Goal: Task Accomplishment & Management: Manage account settings

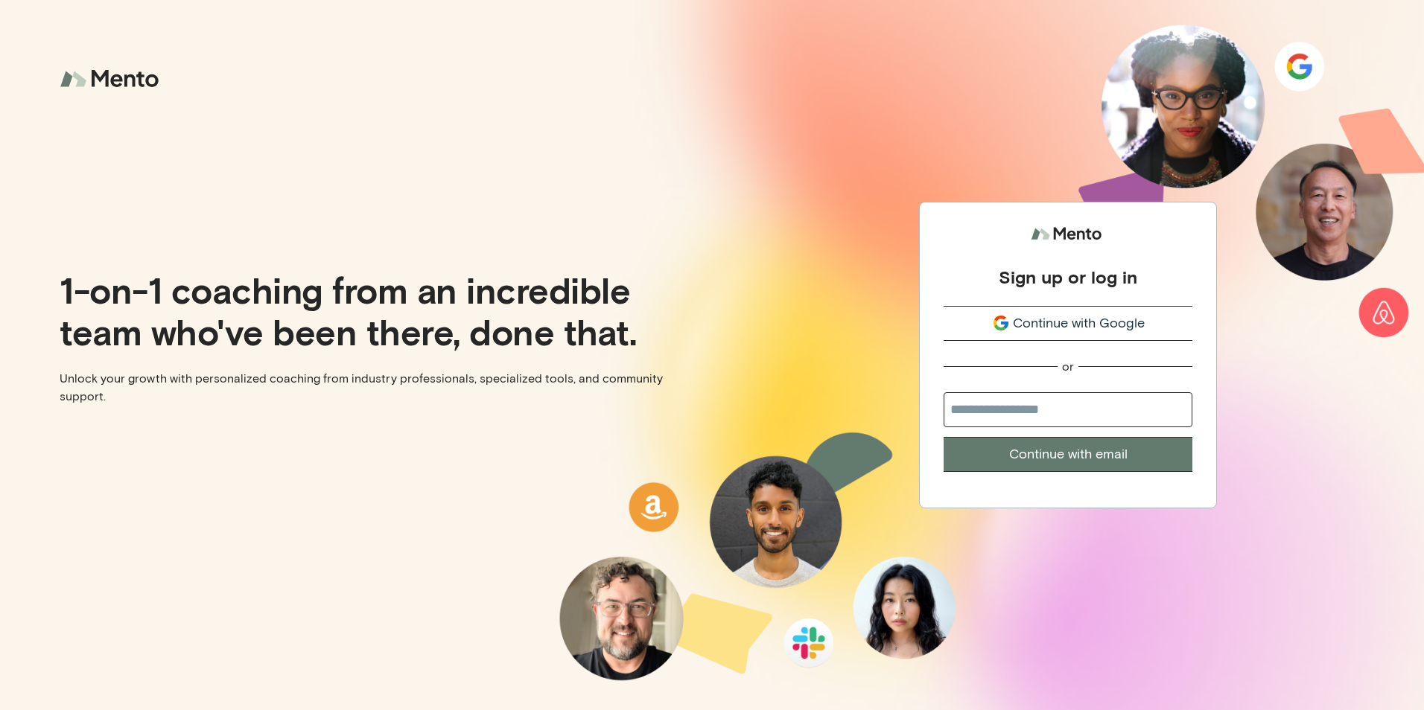
click at [1071, 412] on input "email" at bounding box center [1067, 409] width 249 height 35
type input "**********"
click at [1079, 458] on button "Continue with email" at bounding box center [1067, 454] width 249 height 35
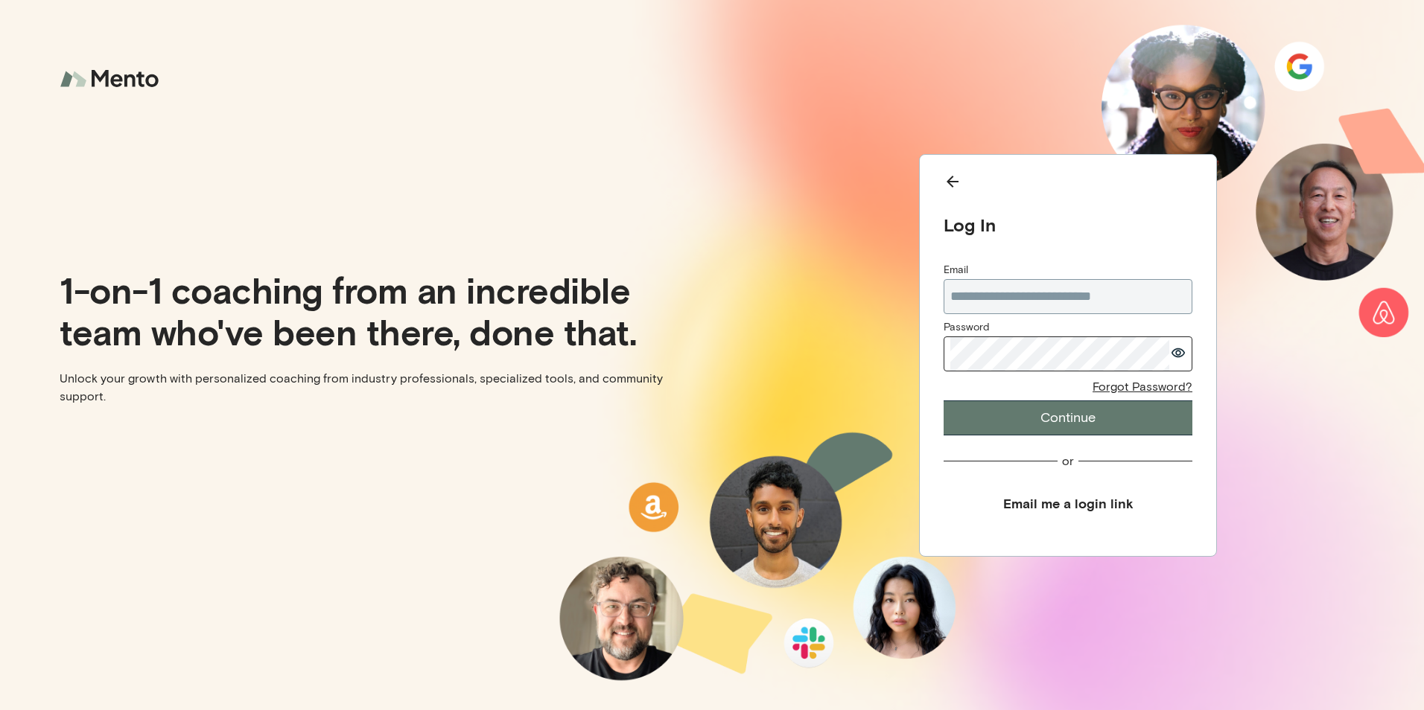
click at [1042, 416] on button "Continue" at bounding box center [1067, 418] width 249 height 35
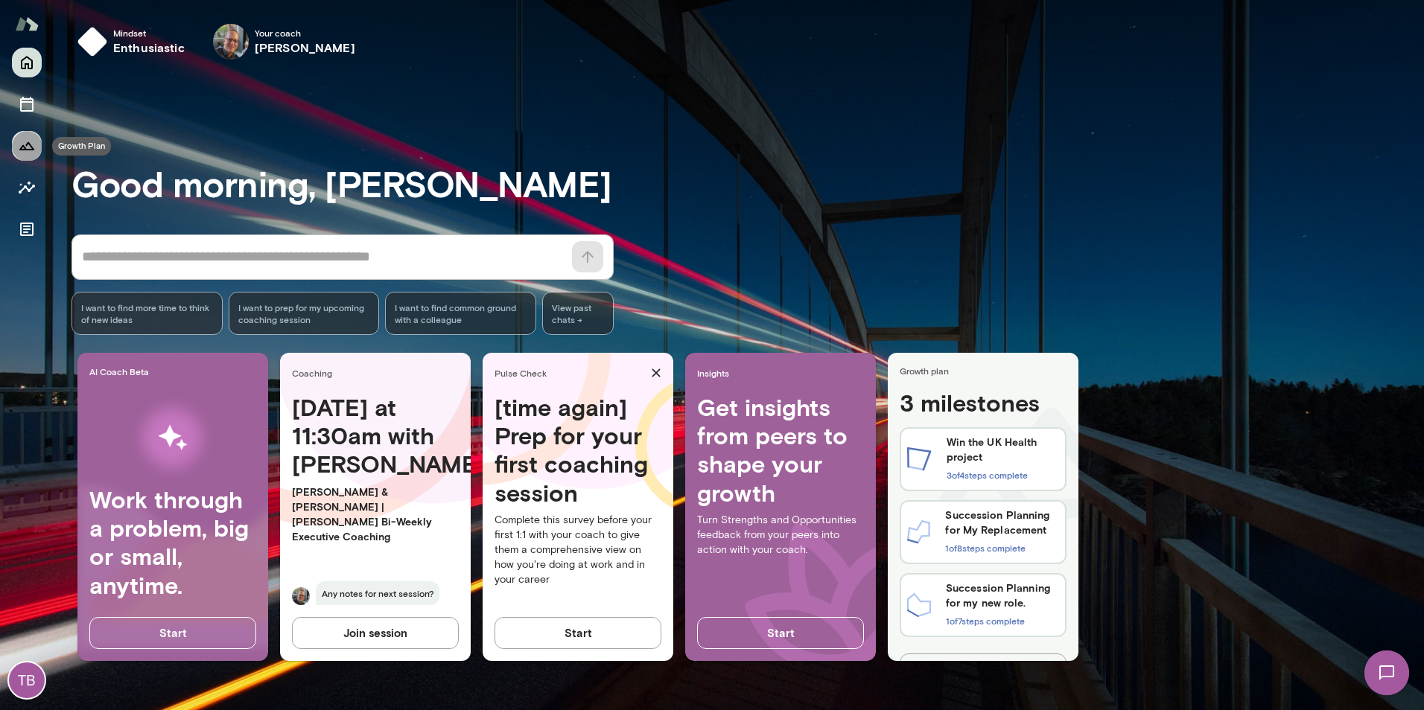
click at [27, 143] on icon "Growth Plan" at bounding box center [27, 146] width 18 height 18
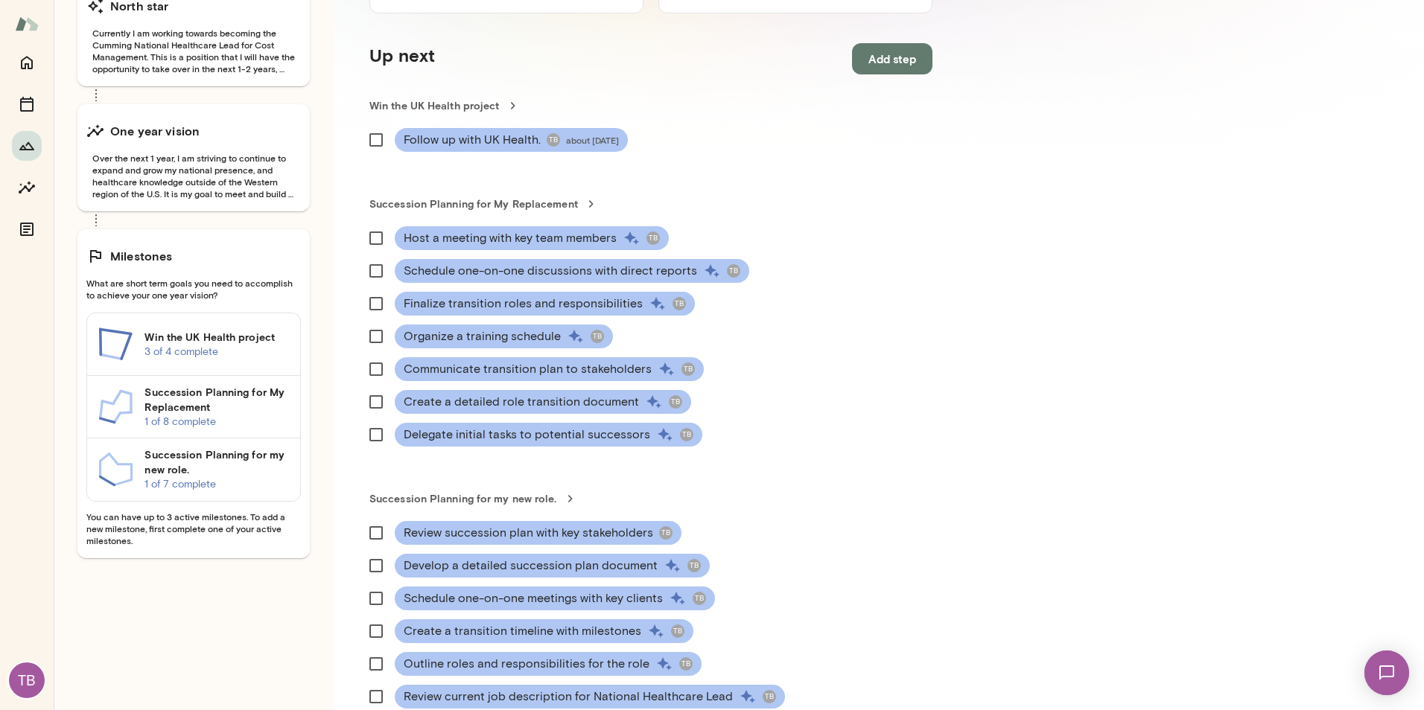
scroll to position [223, 0]
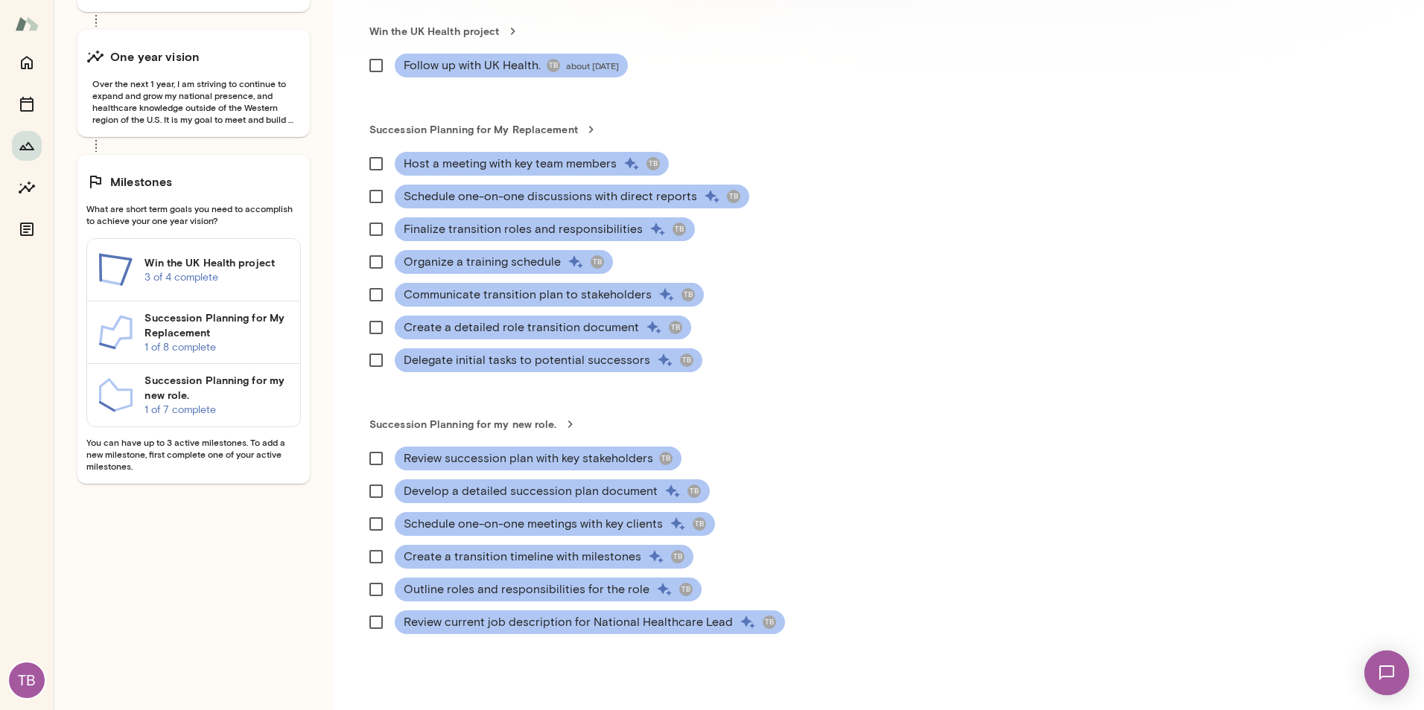
click at [262, 333] on h6 "Succession Planning for My Replacement" at bounding box center [216, 325] width 144 height 30
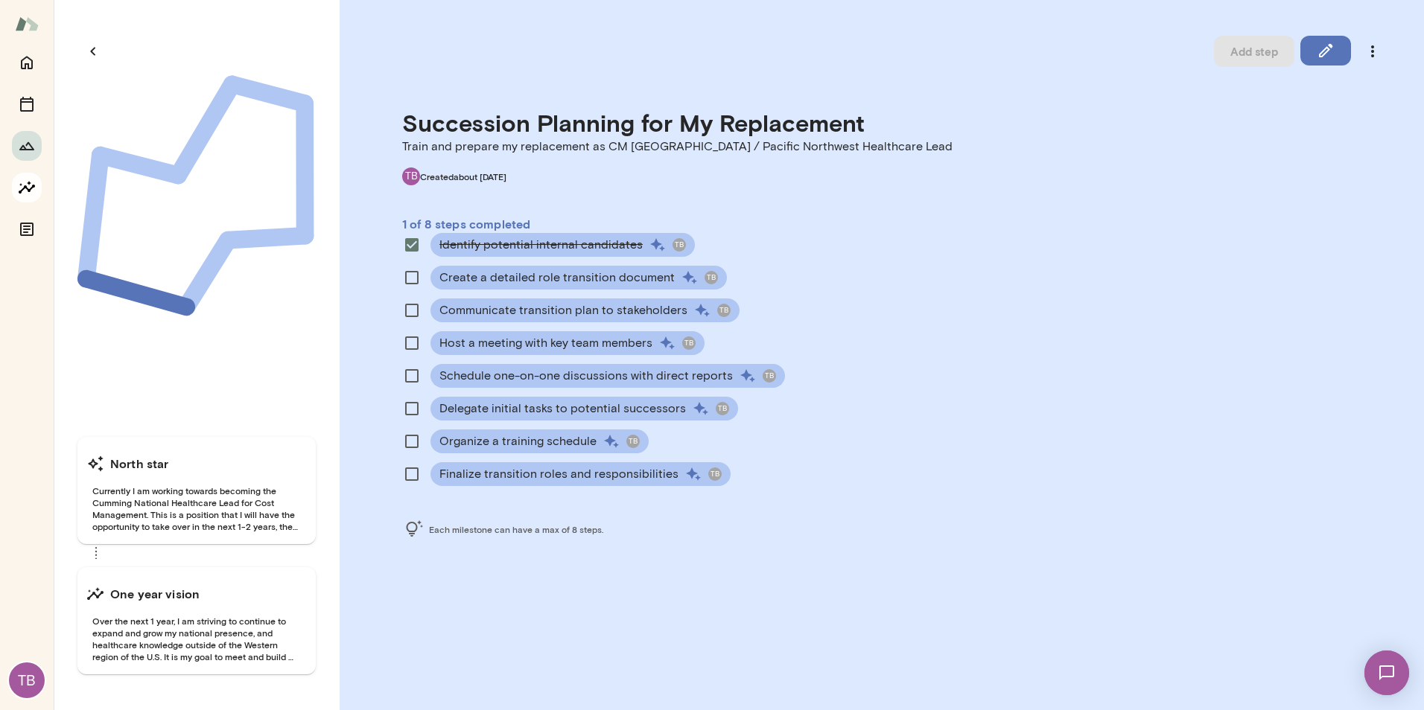
click at [26, 190] on icon "Insights" at bounding box center [27, 188] width 18 height 18
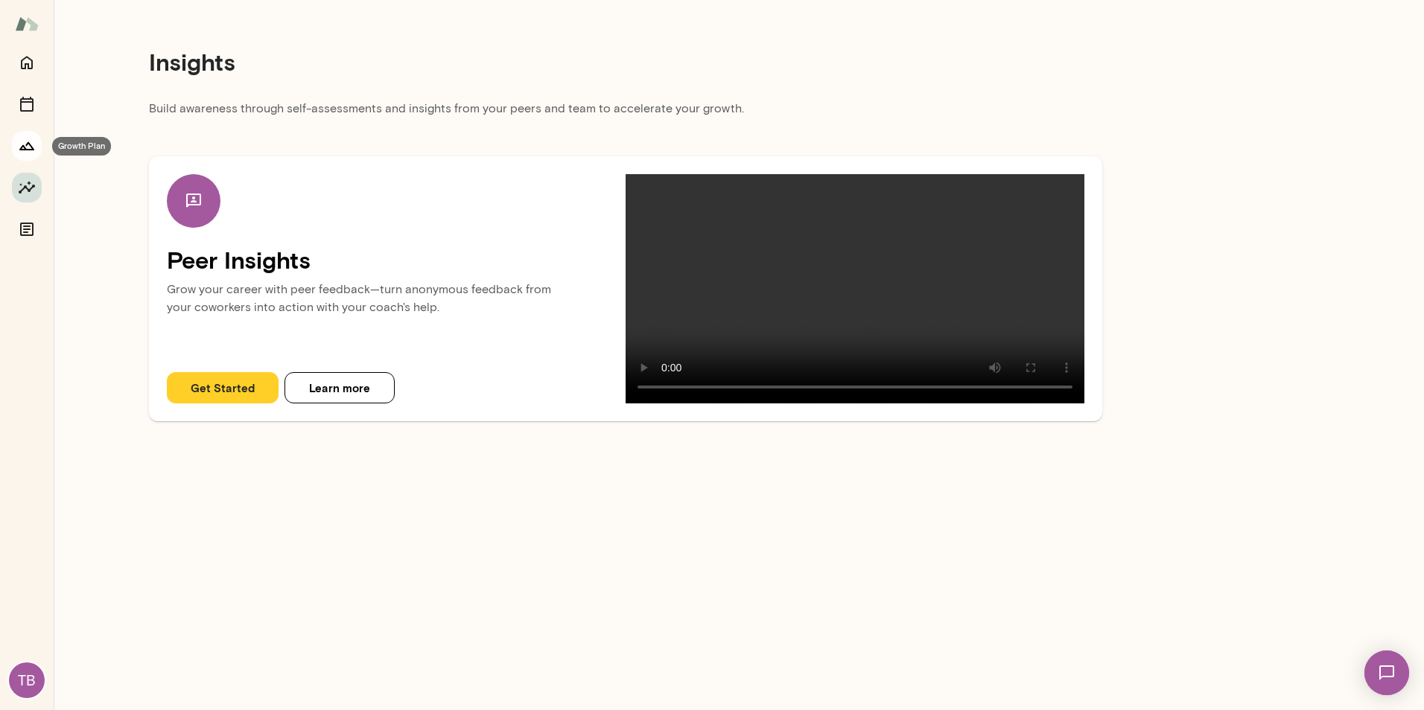
click at [24, 147] on icon "Growth Plan" at bounding box center [27, 146] width 18 height 18
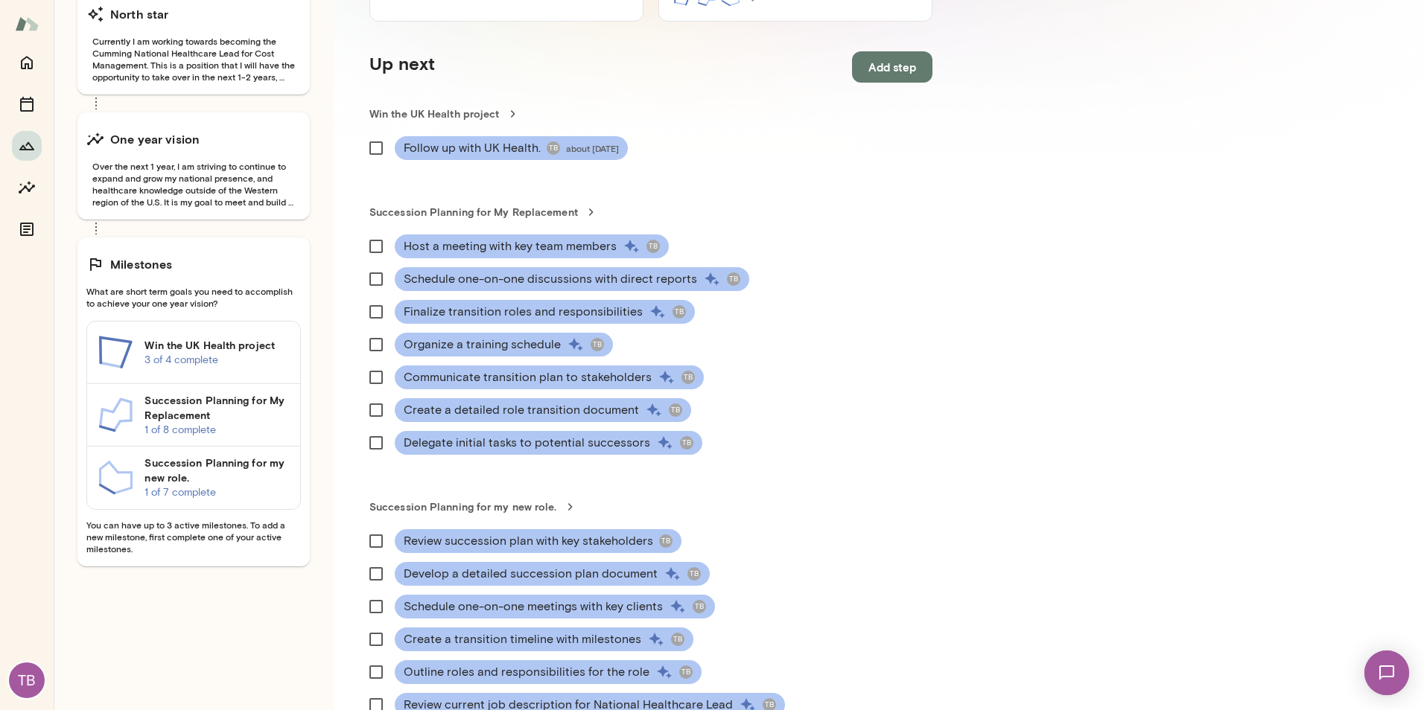
scroll to position [149, 0]
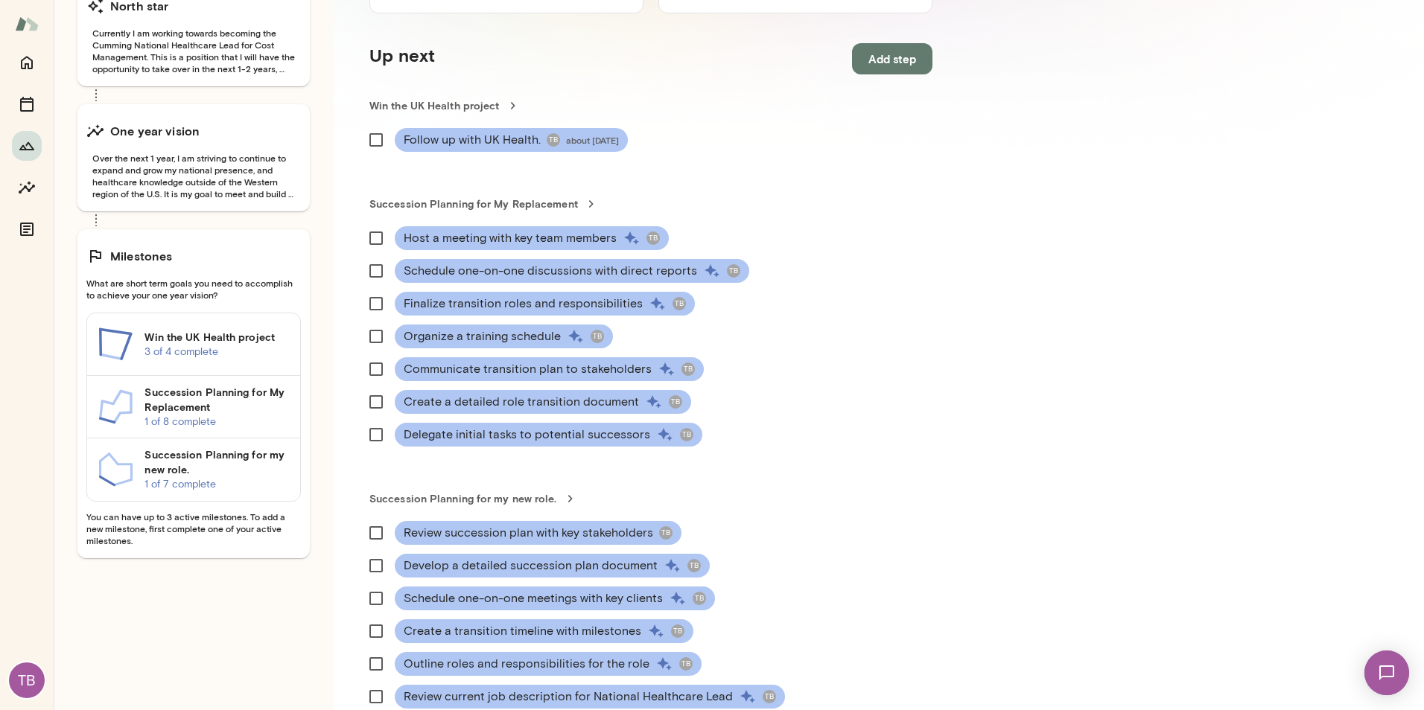
click at [243, 469] on h6 "Succession Planning for my new role." at bounding box center [216, 462] width 144 height 30
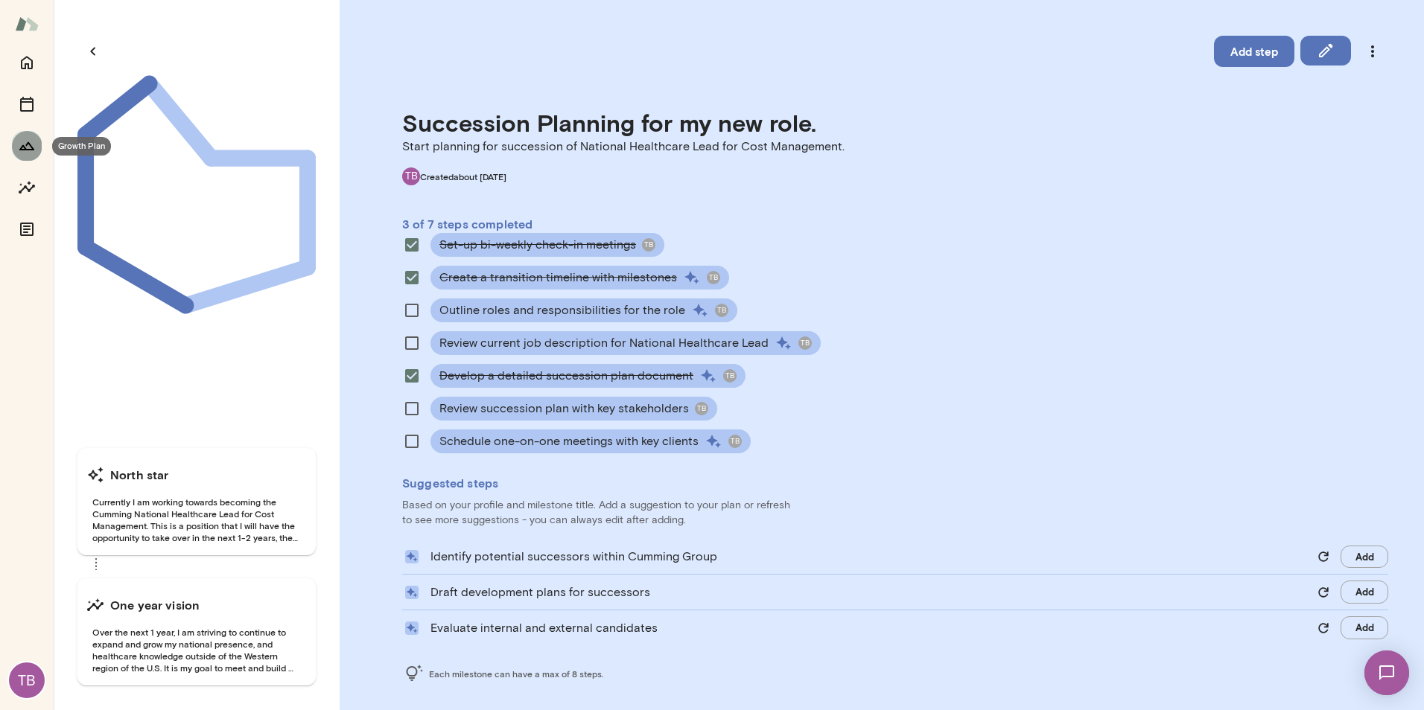
click at [26, 141] on icon "Growth Plan" at bounding box center [27, 146] width 18 height 18
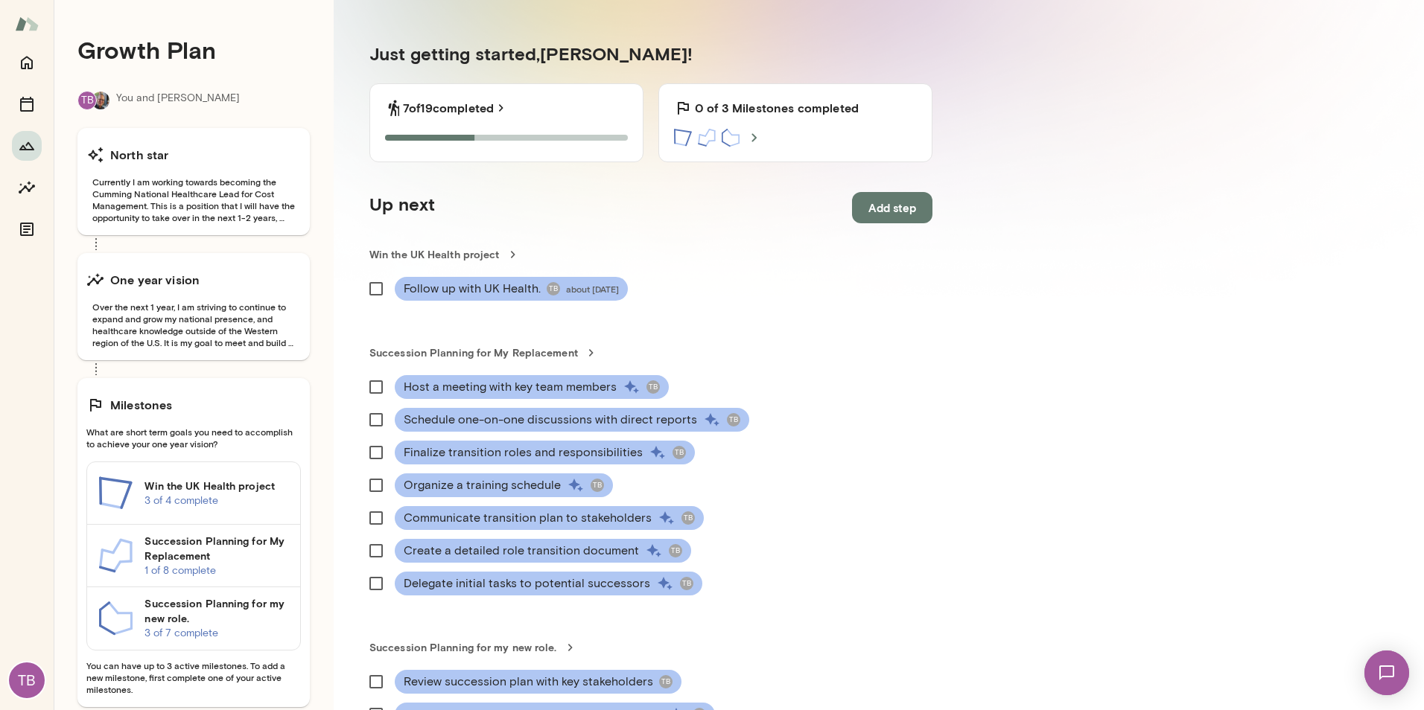
click at [217, 484] on h6 "Win the UK Health project" at bounding box center [216, 486] width 144 height 15
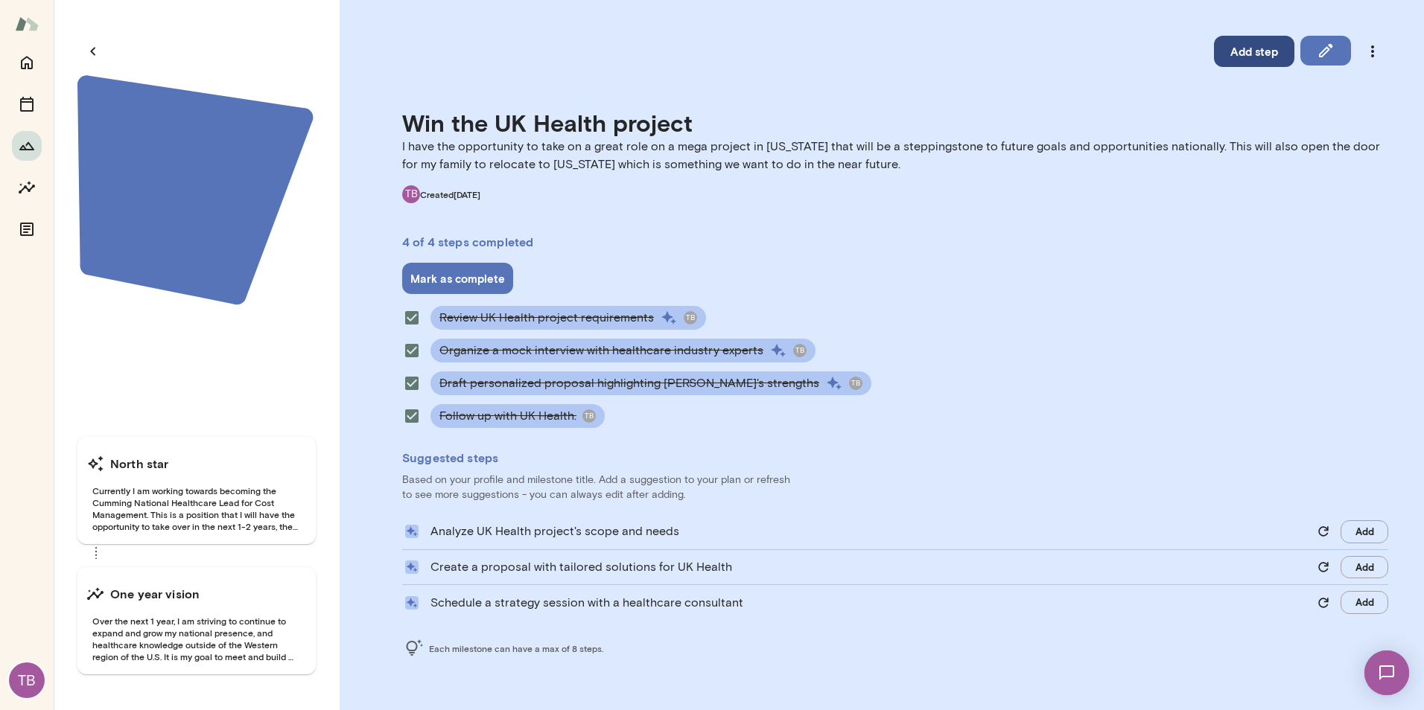
click at [1125, 58] on button "Add step" at bounding box center [1254, 51] width 80 height 31
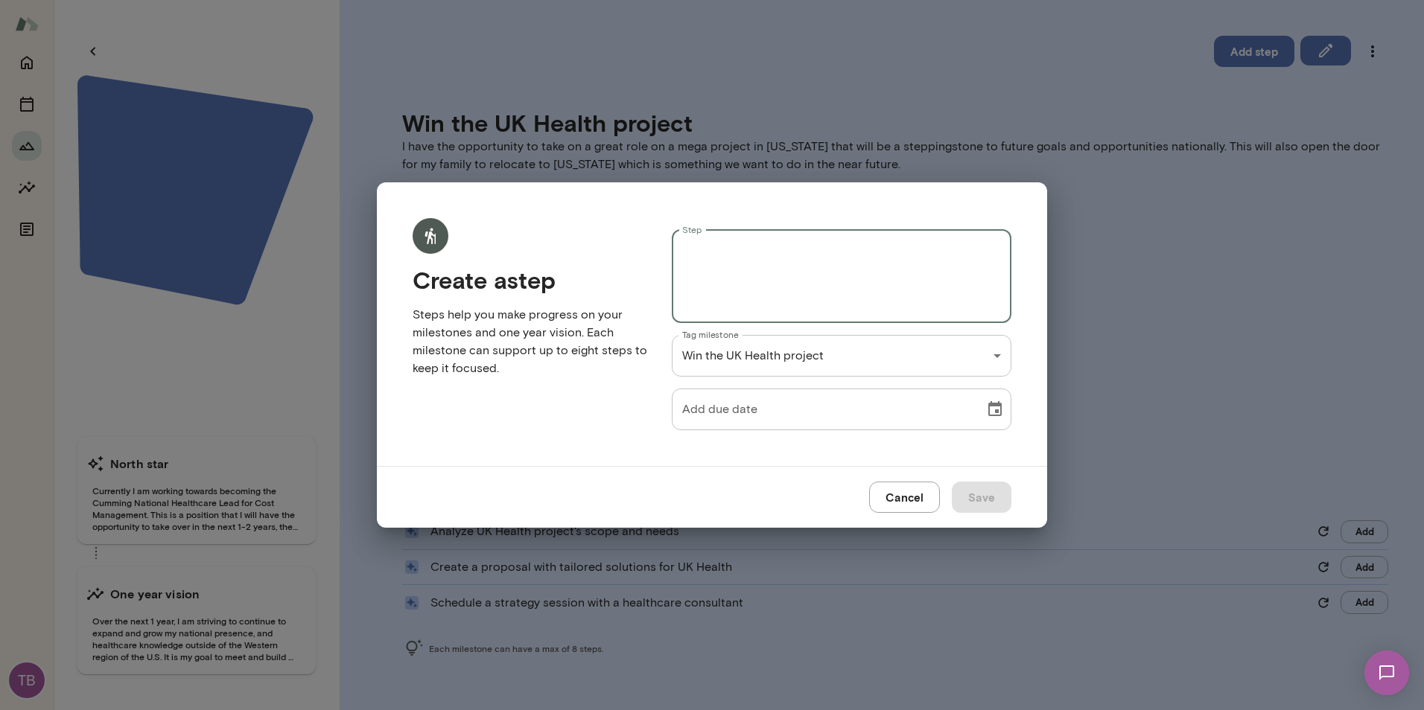
click at [750, 280] on textarea "Step" at bounding box center [841, 276] width 319 height 68
type textarea "**********"
click at [995, 412] on icon "Choose date" at bounding box center [994, 408] width 13 height 15
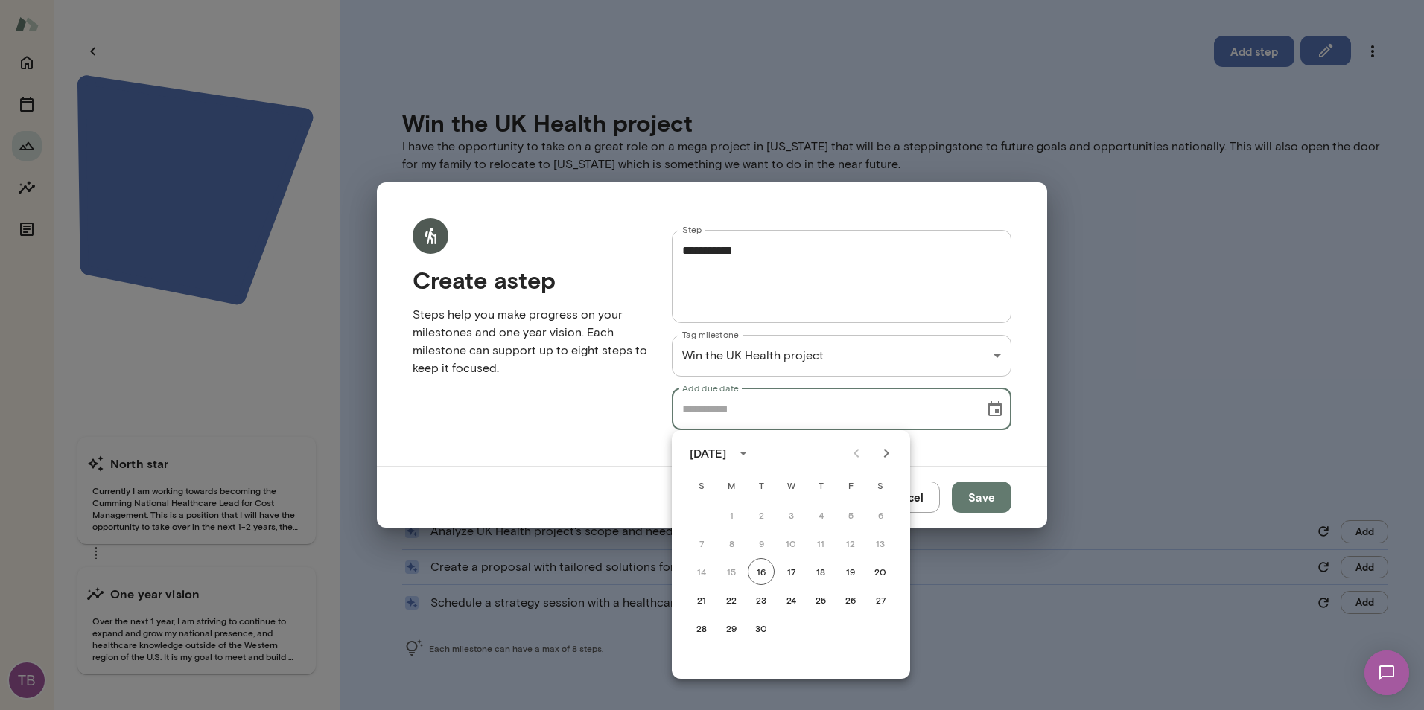
click at [879, 450] on icon "Next month" at bounding box center [886, 453] width 18 height 18
click at [843, 540] on button "31" at bounding box center [850, 628] width 27 height 27
type input "**********"
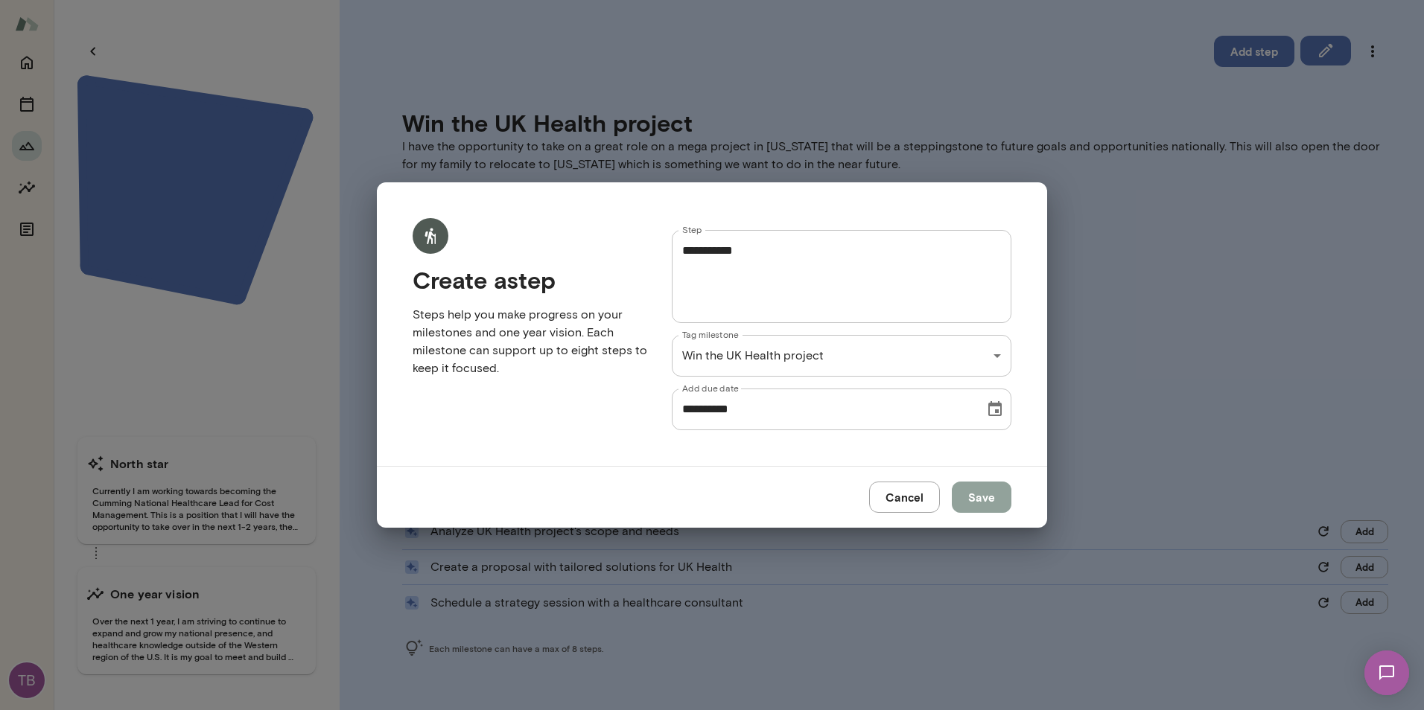
click at [997, 500] on button "Save" at bounding box center [982, 497] width 60 height 31
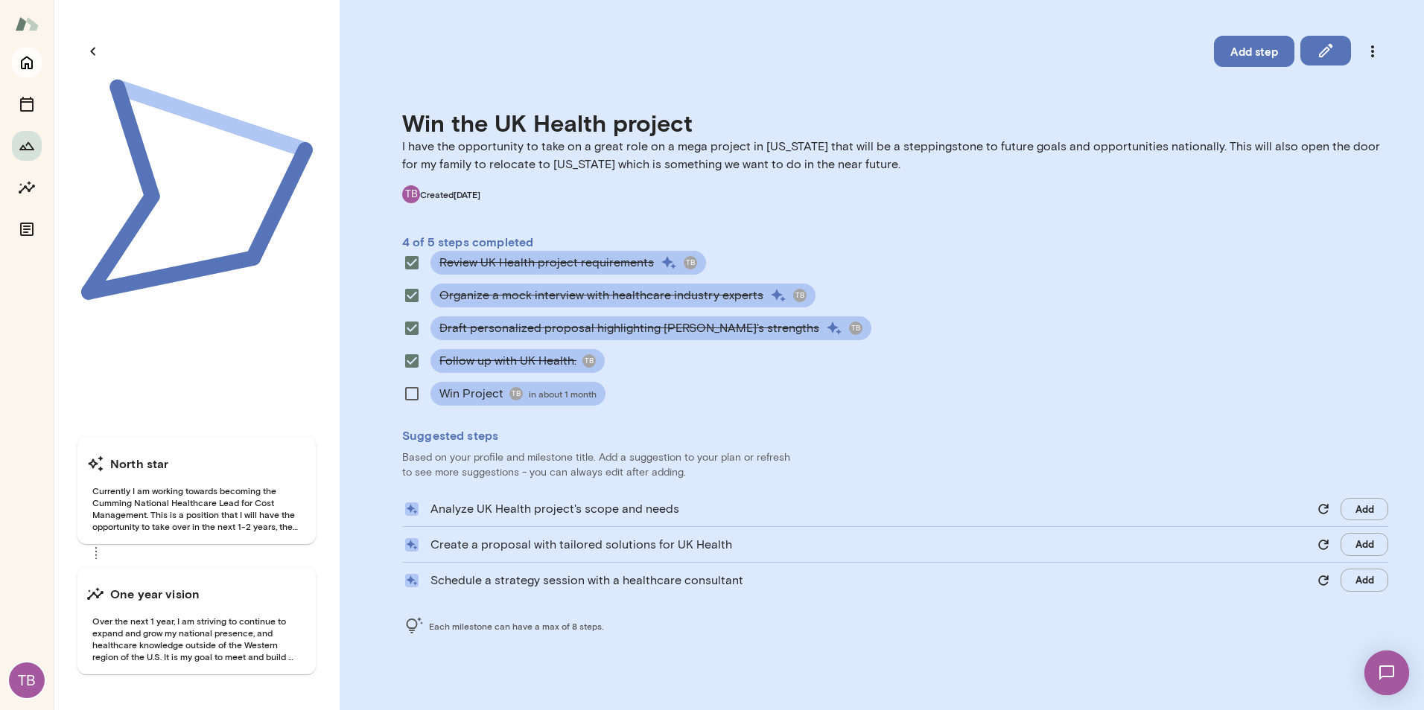
click at [30, 66] on icon "Home" at bounding box center [27, 63] width 18 height 18
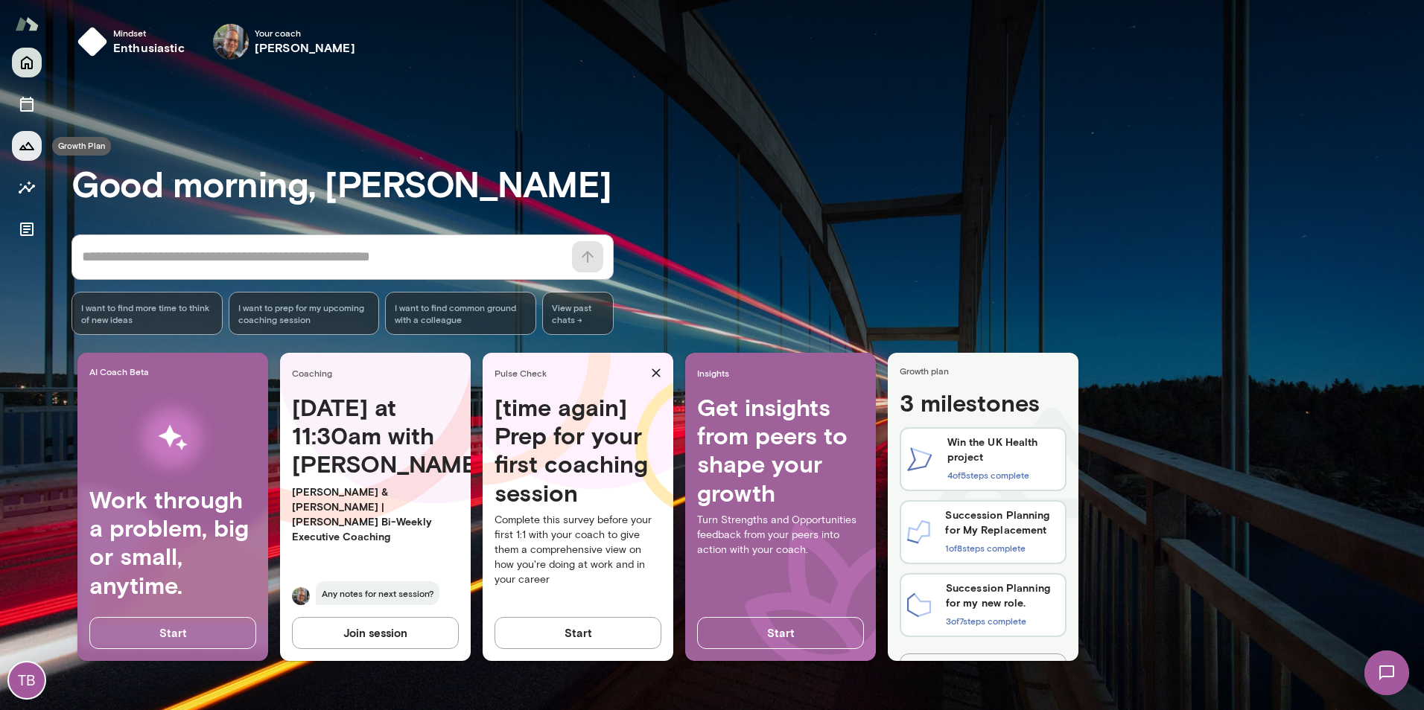
click at [28, 158] on button "Growth Plan" at bounding box center [27, 146] width 30 height 30
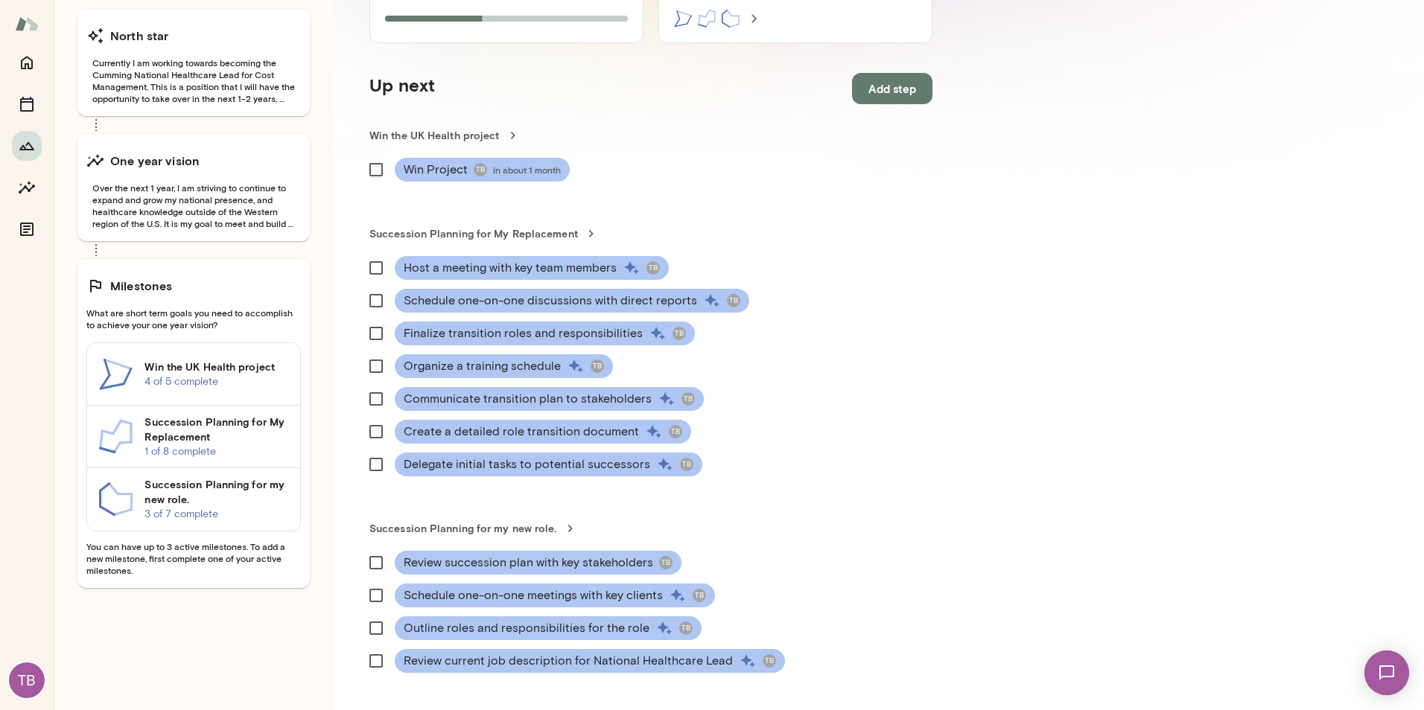
scroll to position [149, 0]
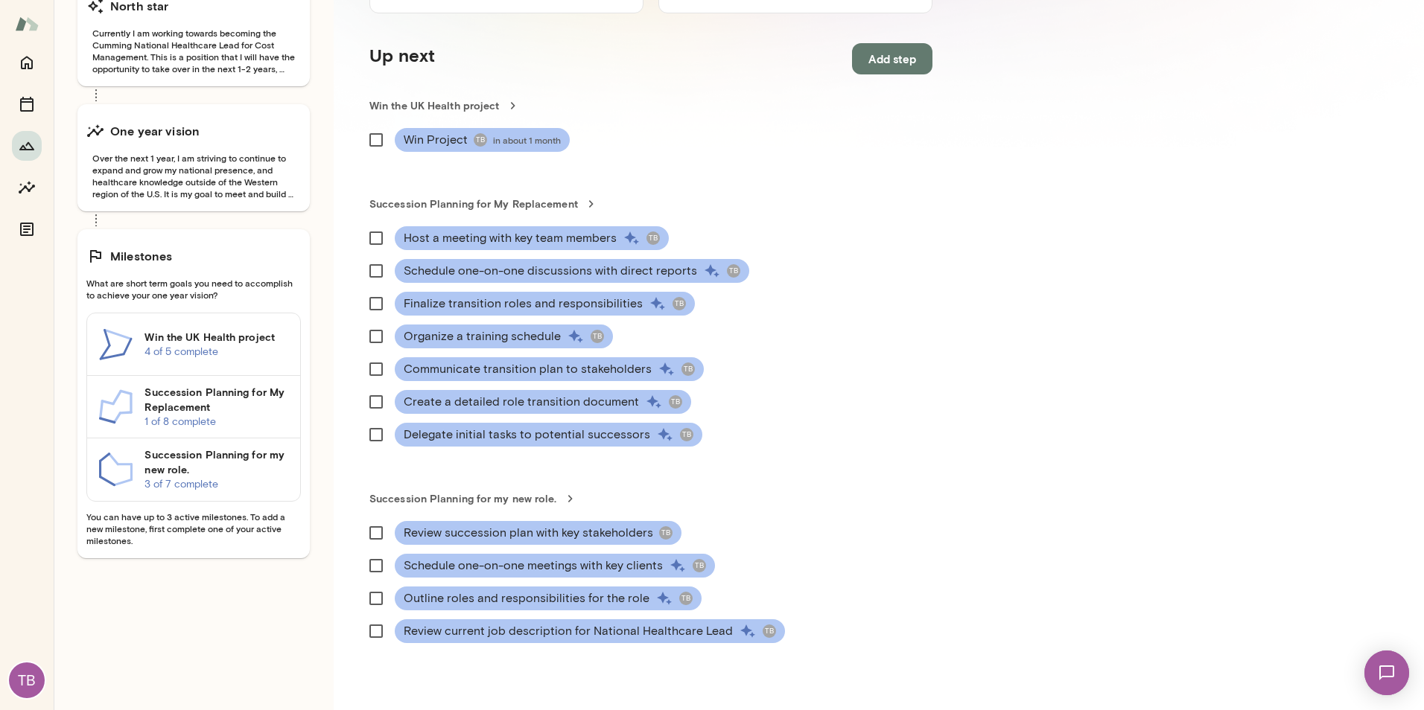
click at [136, 258] on h6 "Milestones" at bounding box center [141, 256] width 63 height 18
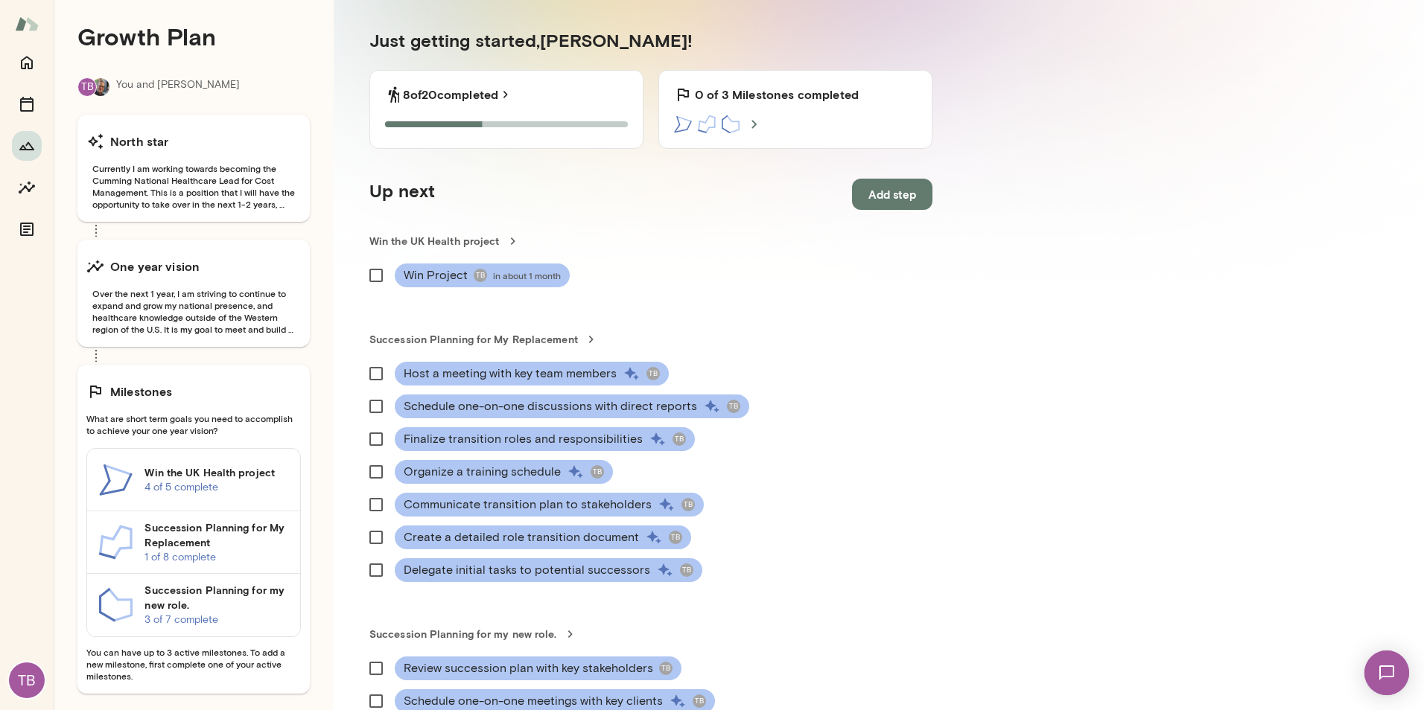
scroll to position [0, 0]
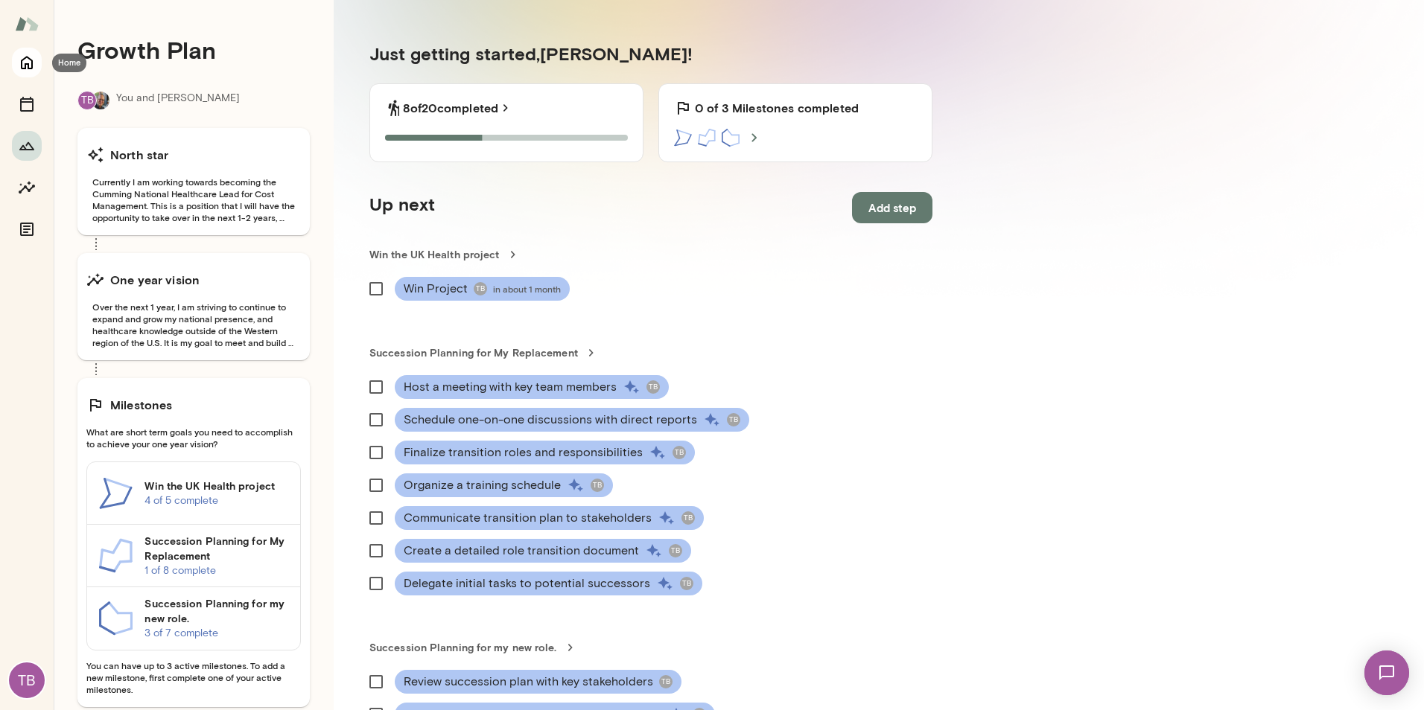
click at [19, 58] on icon "Home" at bounding box center [27, 63] width 18 height 18
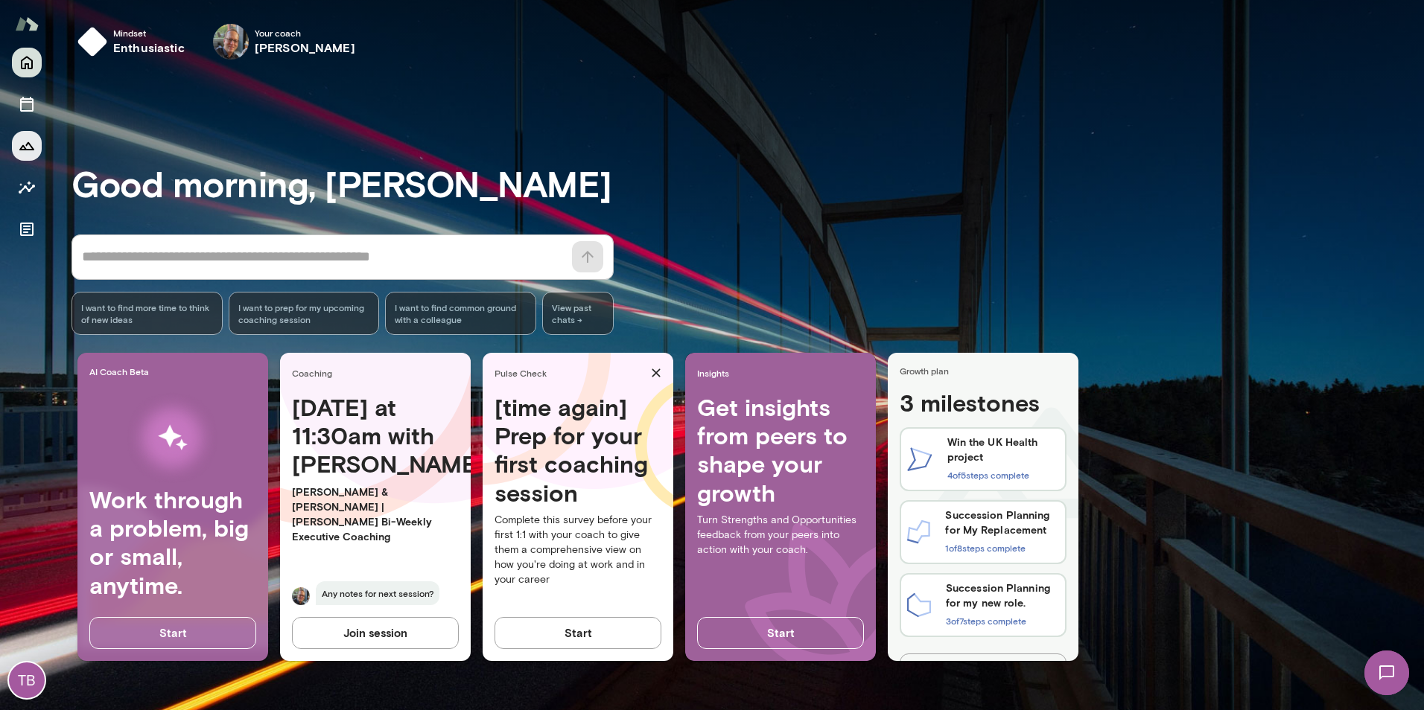
click at [26, 147] on icon "Growth Plan" at bounding box center [27, 146] width 18 height 18
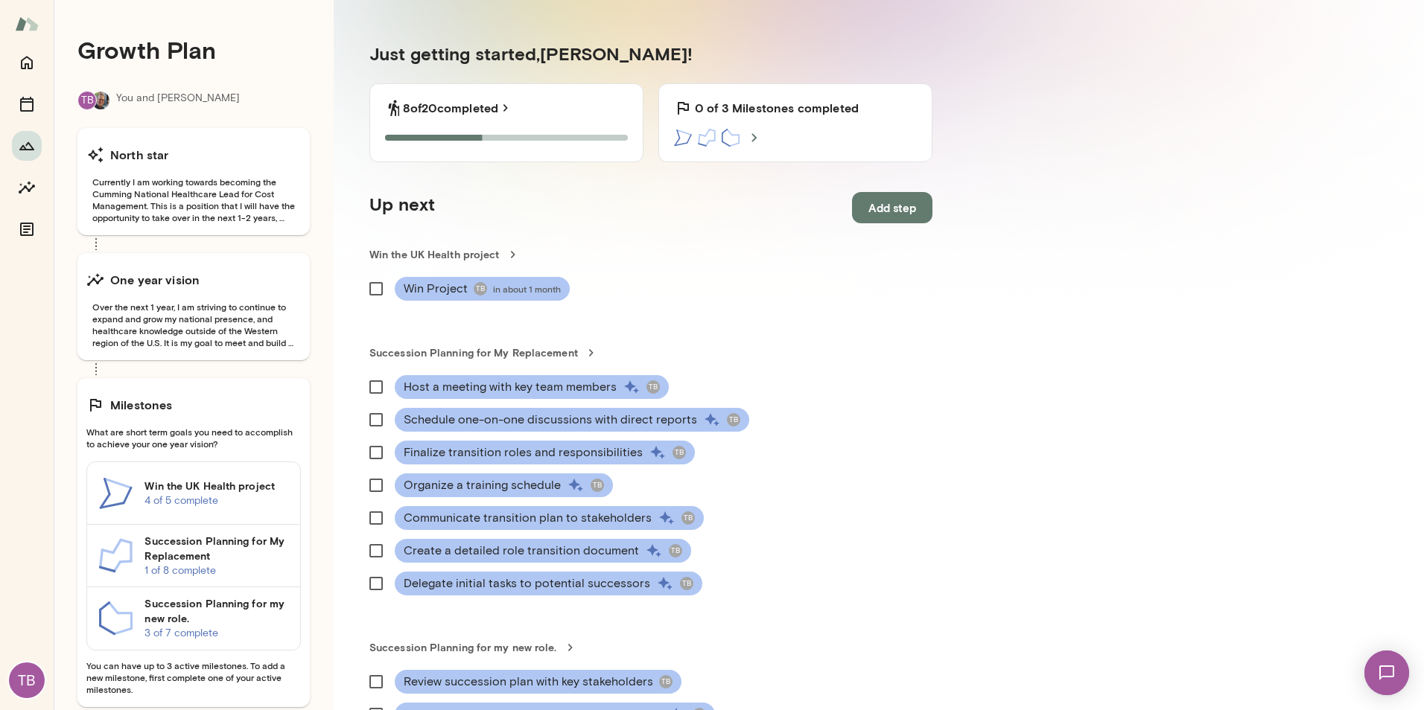
scroll to position [74, 0]
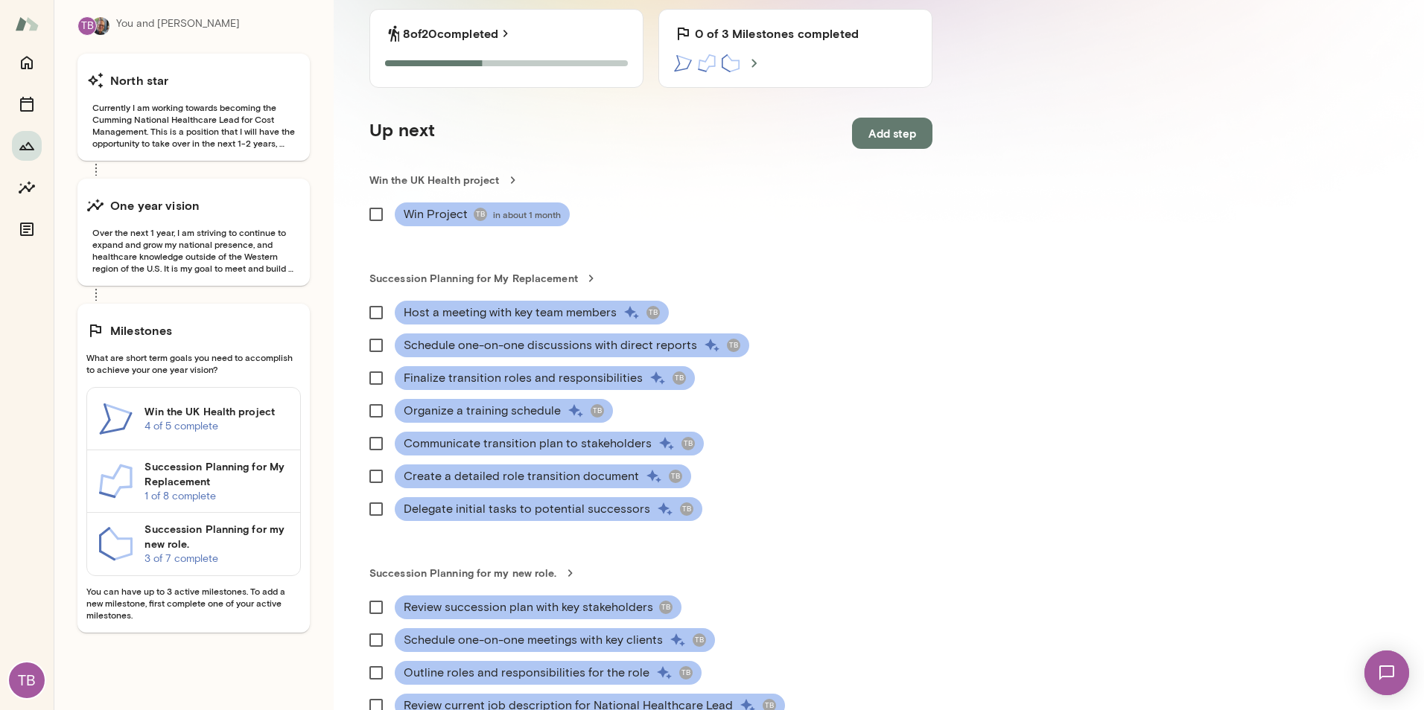
click at [236, 540] on p "3 of 7 complete" at bounding box center [216, 559] width 144 height 15
